Goal: Check status: Check status

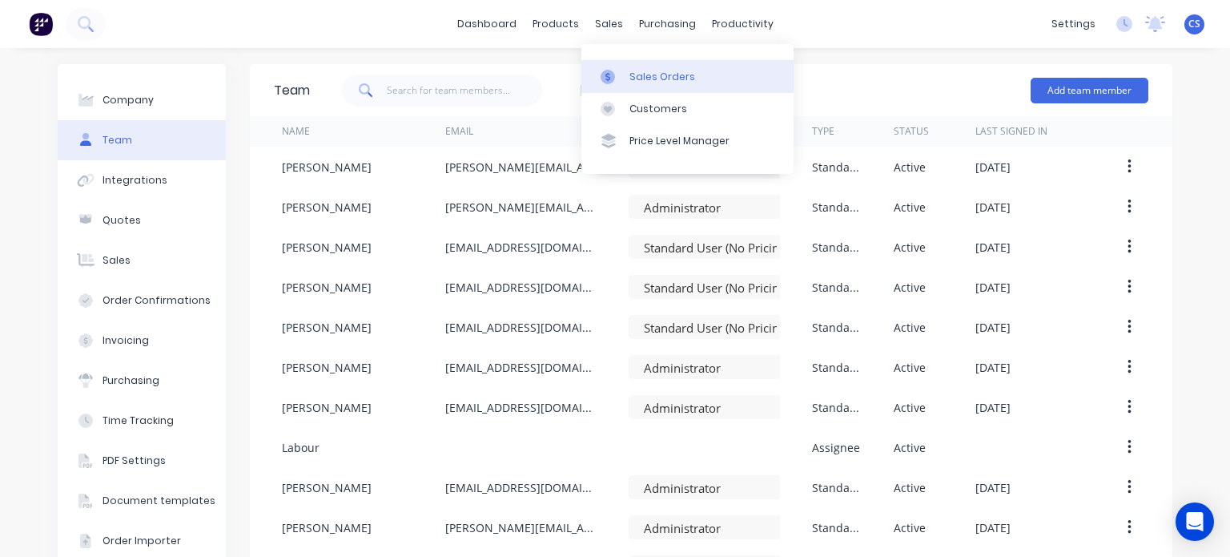
click at [626, 75] on link "Sales Orders" at bounding box center [687, 76] width 212 height 32
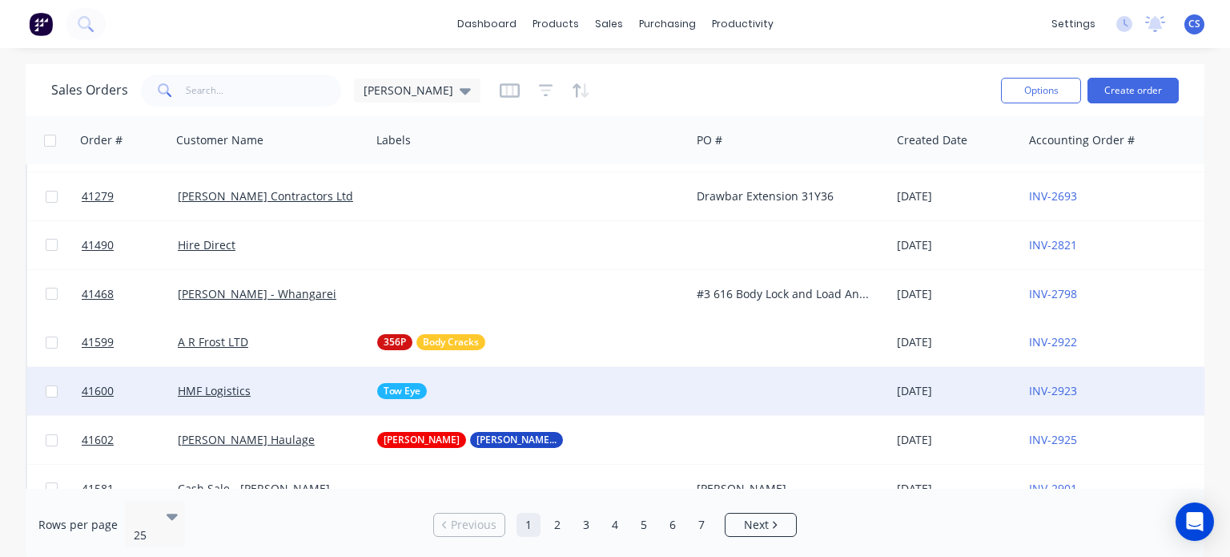
scroll to position [80, 0]
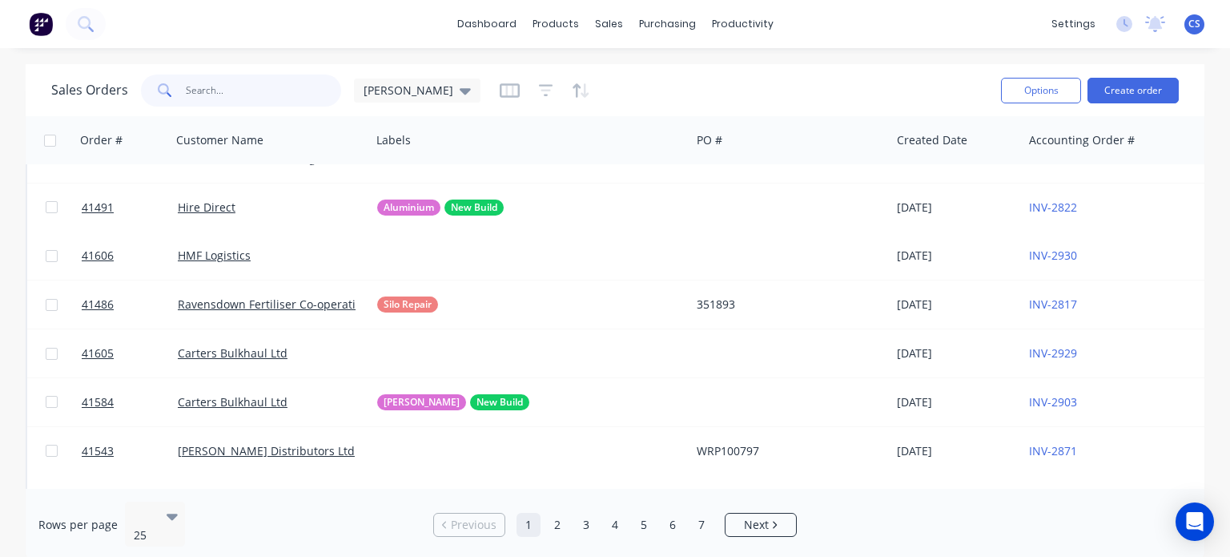
click at [235, 98] on input "text" at bounding box center [264, 90] width 156 height 32
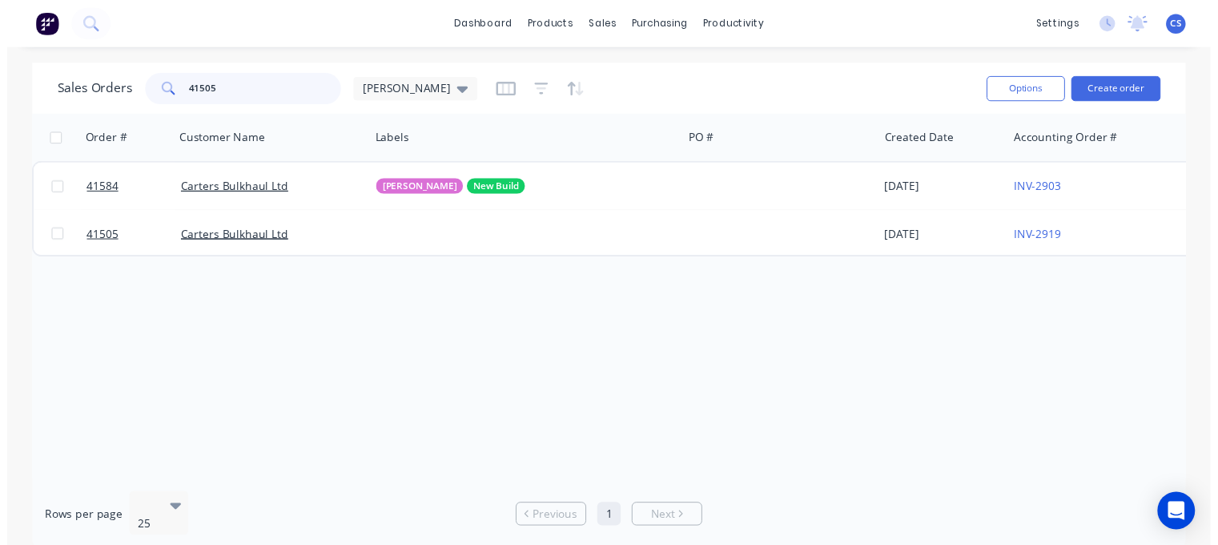
scroll to position [0, 0]
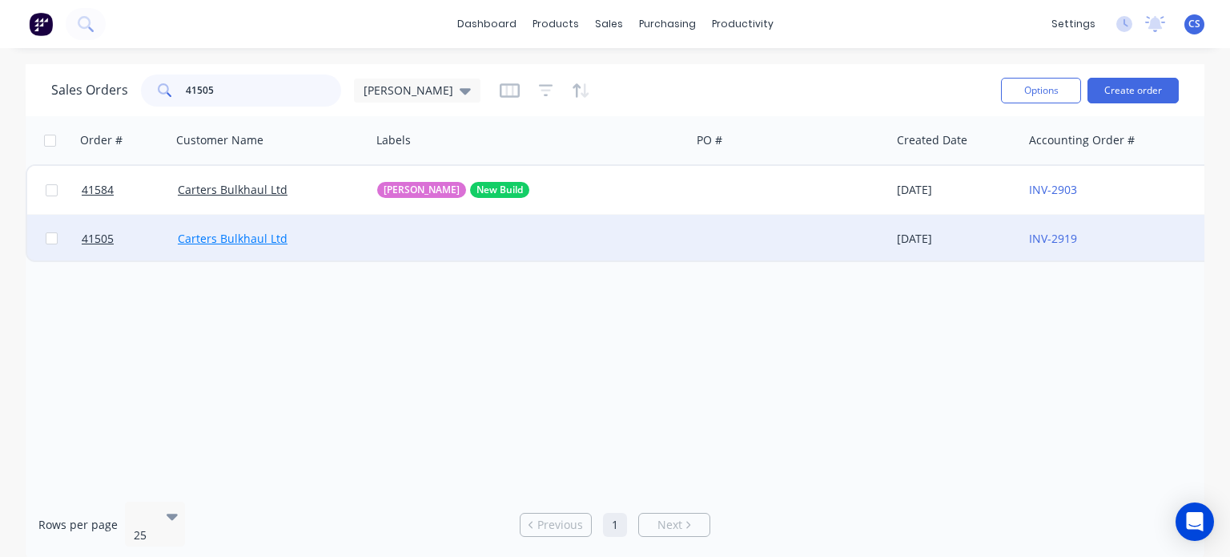
type input "41505"
click at [265, 244] on link "Carters Bulkhaul Ltd" at bounding box center [233, 238] width 110 height 15
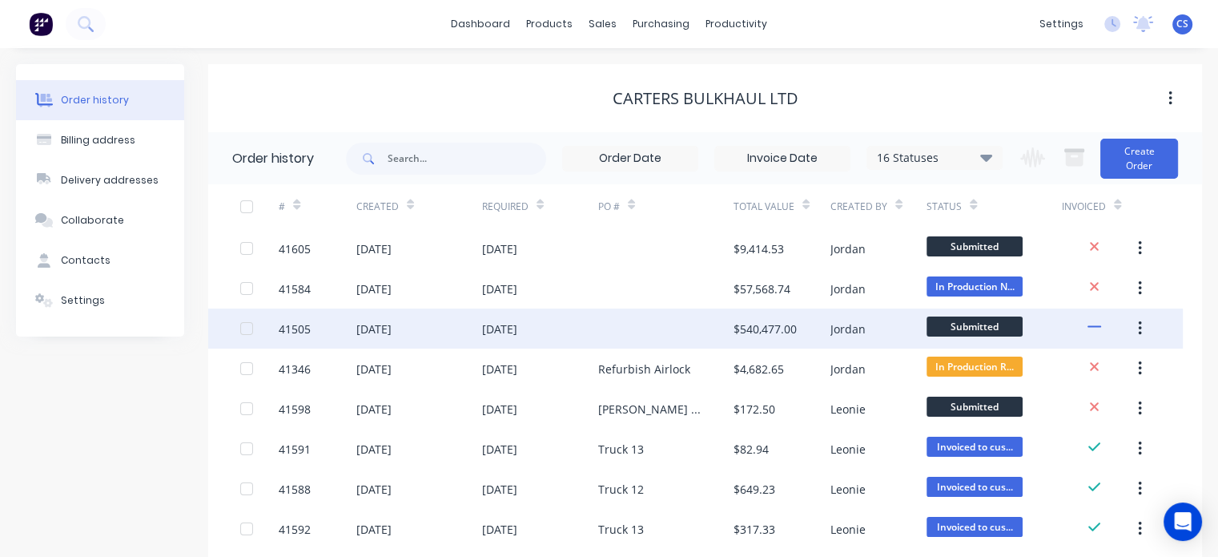
click at [346, 328] on div "41505" at bounding box center [318, 328] width 78 height 40
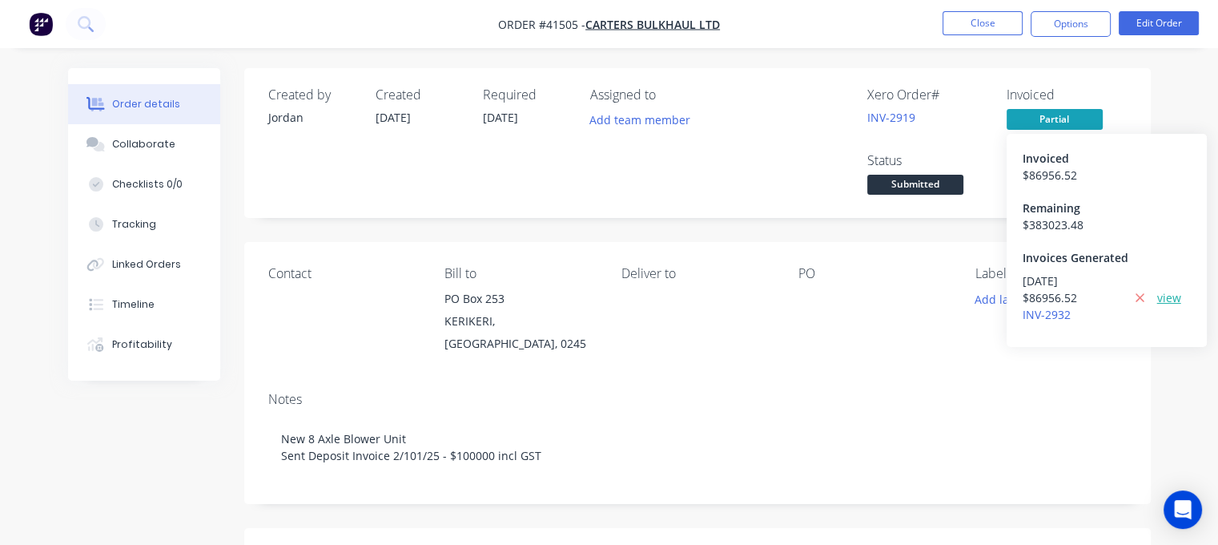
click at [1167, 297] on link "view" at bounding box center [1169, 297] width 24 height 17
click at [1054, 176] on div "$ 86956.52" at bounding box center [1107, 175] width 168 height 17
